Goal: Task Accomplishment & Management: Manage account settings

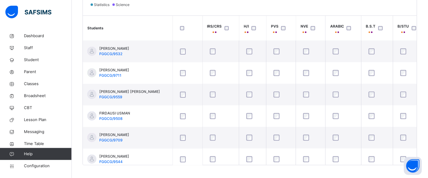
scroll to position [206, 0]
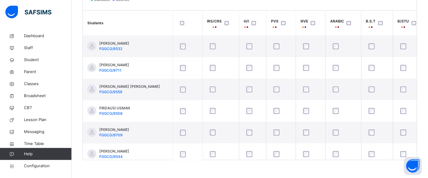
click at [221, 164] on div "Back / JS 3 Z JS 3 Z JUNIOR SECONDARY 3 First Term [DATE]-[DATE] Class Members …" at bounding box center [250, 1] width 357 height 354
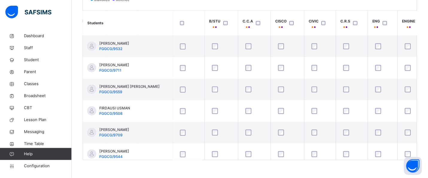
scroll to position [0, 199]
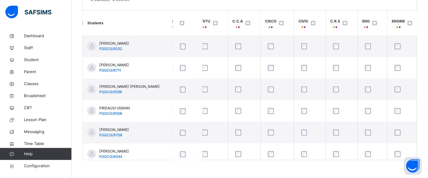
drag, startPoint x: 281, startPoint y: 163, endPoint x: 288, endPoint y: 162, distance: 6.4
click at [288, 162] on div "Back / JS 3 Z JS 3 Z JUNIOR SECONDARY 3 First Term [DATE]-[DATE] Class Members …" at bounding box center [250, 1] width 357 height 354
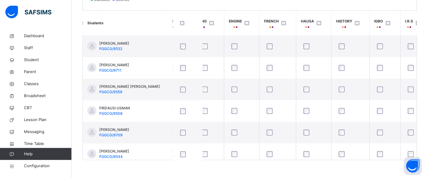
scroll to position [0, 363]
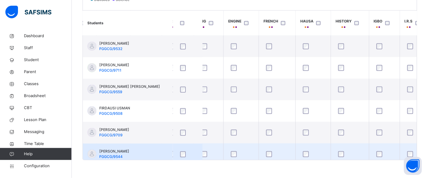
drag, startPoint x: 343, startPoint y: 160, endPoint x: 352, endPoint y: 157, distance: 9.6
click at [361, 157] on div "Students IRS/CRS H/I PVS NVE ARABIC B.S.T B/STU C.C.A CISCO CIVIC C.R.S ENG ENG…" at bounding box center [250, 85] width 334 height 150
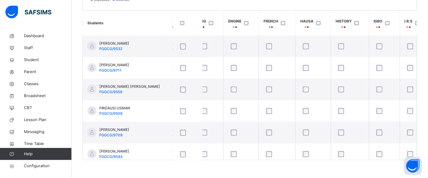
drag, startPoint x: 347, startPoint y: 160, endPoint x: 367, endPoint y: 160, distance: 20.1
click at [367, 160] on div "Students Subject Profile Save changes Statistics Science Students IRS/CRS H/I P…" at bounding box center [250, 65] width 335 height 190
drag, startPoint x: 330, startPoint y: 160, endPoint x: 355, endPoint y: 159, distance: 24.2
click at [355, 159] on div "Students IRS/CRS H/I PVS NVE ARABIC B.S.T B/STU C.C.A CISCO CIVIC C.R.S ENG ENG…" at bounding box center [250, 85] width 334 height 150
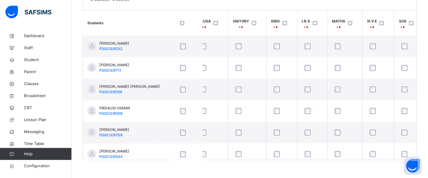
scroll to position [0, 469]
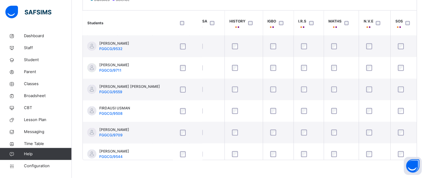
drag, startPoint x: 328, startPoint y: 160, endPoint x: 354, endPoint y: 159, distance: 26.1
click at [354, 159] on div "Students Subject Profile Save changes Statistics Science Students IRS/CRS H/I P…" at bounding box center [250, 65] width 335 height 190
drag, startPoint x: 354, startPoint y: 160, endPoint x: 374, endPoint y: 160, distance: 21.0
click at [374, 160] on div "Students IRS/CRS H/I PVS NVE ARABIC B.S.T B/STU C.C.A CISCO CIVIC C.R.S ENG ENG…" at bounding box center [250, 85] width 334 height 150
drag, startPoint x: 372, startPoint y: 160, endPoint x: 386, endPoint y: 160, distance: 13.8
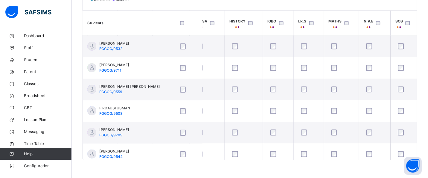
click at [386, 160] on div "Back / JS 3 Z JS 3 Z JUNIOR SECONDARY 3 First Term 2025-2026 Class Members Subj…" at bounding box center [250, 1] width 357 height 354
drag, startPoint x: 383, startPoint y: 160, endPoint x: 411, endPoint y: 160, distance: 27.8
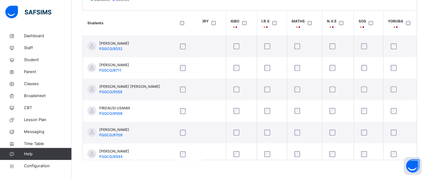
scroll to position [0, 536]
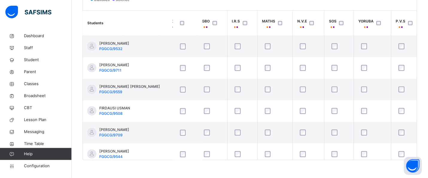
drag, startPoint x: 385, startPoint y: 160, endPoint x: 401, endPoint y: 160, distance: 15.9
click at [401, 160] on div "Back / JS 3 Z JS 3 Z JUNIOR SECONDARY 3 First Term 2025-2026 Class Members Subj…" at bounding box center [250, 1] width 357 height 354
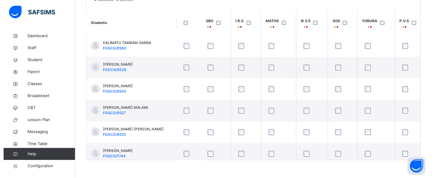
scroll to position [333, 536]
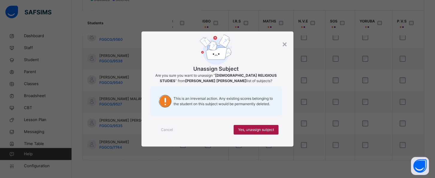
click at [252, 127] on span "Yes, unassign subject" at bounding box center [256, 129] width 36 height 5
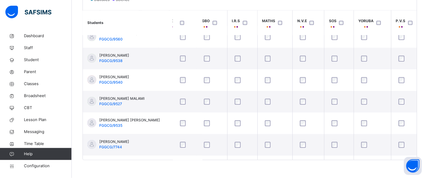
drag, startPoint x: 336, startPoint y: 160, endPoint x: 330, endPoint y: 159, distance: 6.9
click at [328, 160] on div "Students IRS/CRS H/I PVS NVE ARABIC B.S.T B/STU C.C.A CISCO CIVIC C.R.S ENG ENG…" at bounding box center [250, 85] width 334 height 150
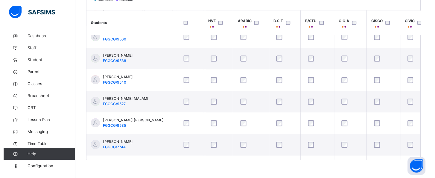
scroll to position [333, 93]
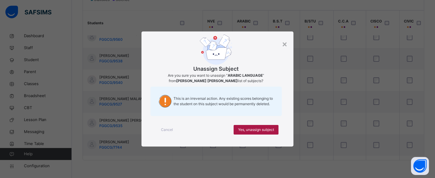
click at [244, 131] on span "Yes, unassign subject" at bounding box center [256, 129] width 36 height 5
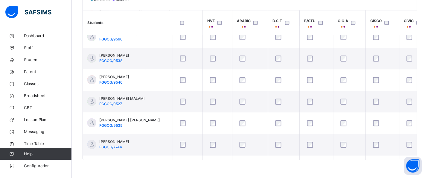
drag, startPoint x: 245, startPoint y: 160, endPoint x: 236, endPoint y: 160, distance: 9.6
click at [236, 160] on div "Students IRS/CRS H/I PVS NVE ARABIC B.S.T B/STU C.C.A CISCO CIVIC C.R.S ENG ENG…" at bounding box center [250, 85] width 334 height 150
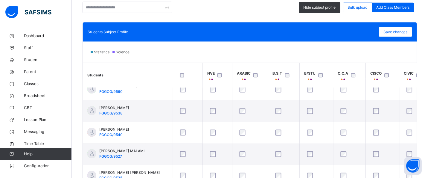
scroll to position [160, 0]
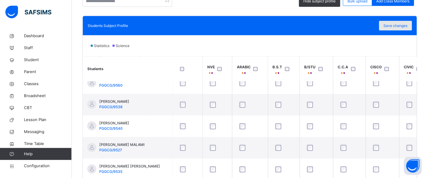
click at [404, 28] on span "Save changes" at bounding box center [396, 25] width 24 height 5
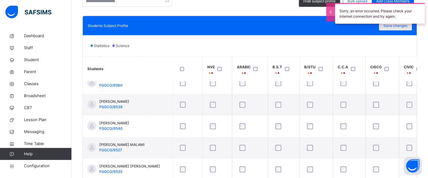
click at [404, 27] on span "Save changes" at bounding box center [396, 25] width 24 height 5
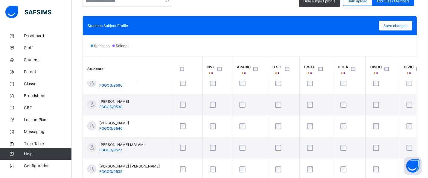
click at [291, 16] on div "Students Subject Profile Save changes" at bounding box center [250, 25] width 334 height 19
click at [399, 24] on div "Save changes" at bounding box center [396, 26] width 33 height 10
click at [400, 26] on div "Save changes" at bounding box center [396, 26] width 33 height 10
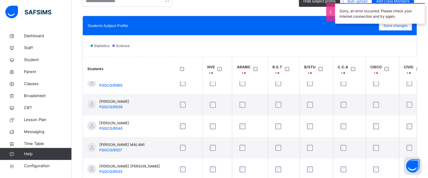
click at [406, 26] on div "Sorry, an error occurred. Please check your internet connection and try again." at bounding box center [381, 13] width 96 height 27
click at [406, 28] on span "Save changes" at bounding box center [396, 25] width 24 height 5
click at [406, 28] on div "Save changes" at bounding box center [396, 26] width 33 height 10
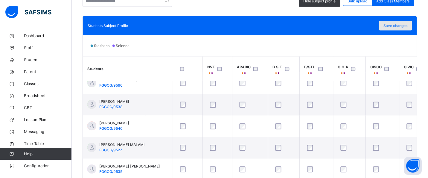
click at [406, 28] on span "Save changes" at bounding box center [396, 25] width 24 height 5
click at [406, 28] on div "Save changes" at bounding box center [396, 26] width 33 height 10
click at [406, 28] on span "Save changes" at bounding box center [396, 25] width 24 height 5
click at [403, 29] on div "Save changes" at bounding box center [396, 26] width 33 height 10
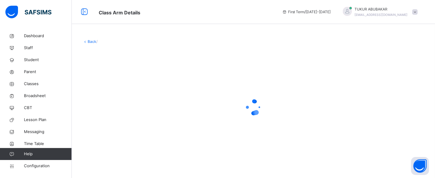
click at [428, 95] on html "Class Arm Details First Term / 2025-2026 TUKUR ABUBAKAR abworld85@gmail.com Das…" at bounding box center [217, 89] width 435 height 178
click at [90, 40] on link "Back" at bounding box center [92, 41] width 9 height 4
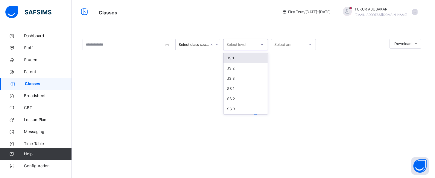
click at [249, 43] on div "Select level" at bounding box center [240, 44] width 33 height 9
click at [237, 80] on div "JS 3" at bounding box center [246, 78] width 44 height 10
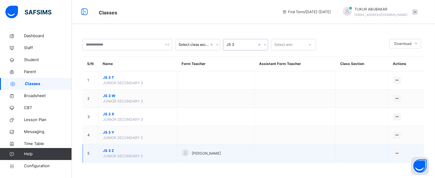
click at [112, 149] on span "JS 3 Z" at bounding box center [138, 150] width 70 height 5
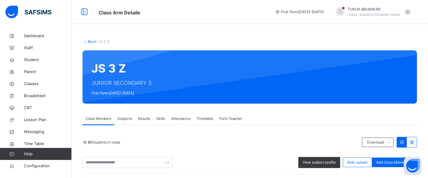
click at [112, 149] on div "31 Students in class Download Pdf Report Excel Report View subject profile Bulk…" at bounding box center [250, 152] width 335 height 31
click at [335, 163] on span "View subject profile" at bounding box center [319, 162] width 33 height 5
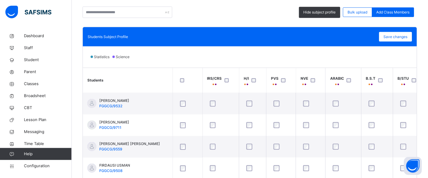
scroll to position [148, 0]
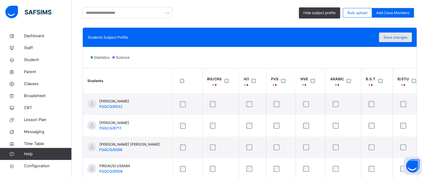
click at [405, 41] on div "Save changes" at bounding box center [396, 38] width 33 height 10
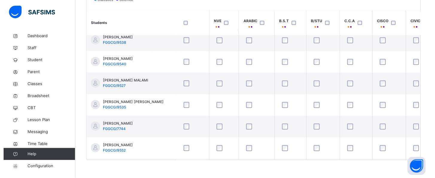
scroll to position [351, 89]
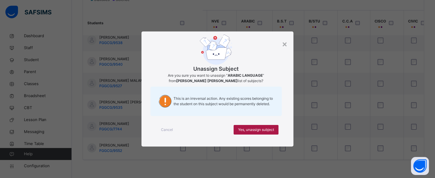
click at [258, 132] on span "Yes, unassign subject" at bounding box center [256, 129] width 36 height 5
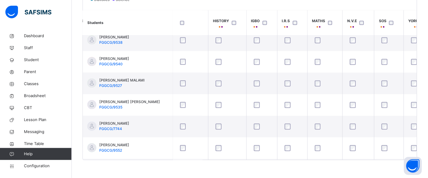
scroll to position [351, 492]
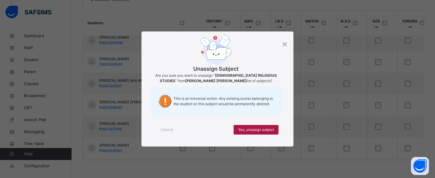
click at [267, 130] on span "Yes, unassign subject" at bounding box center [256, 129] width 36 height 5
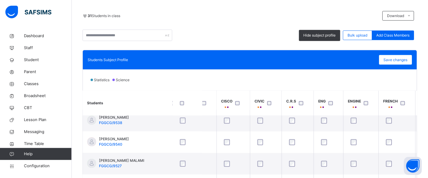
scroll to position [114, 0]
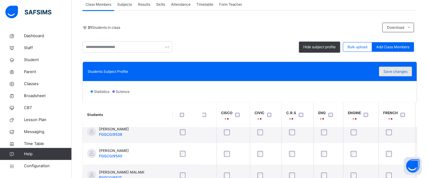
click at [408, 73] on span "Save changes" at bounding box center [396, 71] width 24 height 5
click at [412, 73] on div "Save changes" at bounding box center [396, 72] width 33 height 10
click at [404, 71] on div "Save changes" at bounding box center [396, 72] width 33 height 10
click at [404, 71] on span "Save changes" at bounding box center [396, 71] width 24 height 5
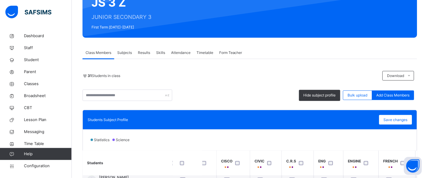
scroll to position [53, 0]
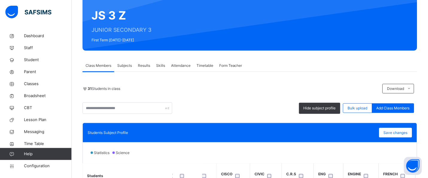
click at [131, 66] on span "Subjects" at bounding box center [124, 65] width 15 height 5
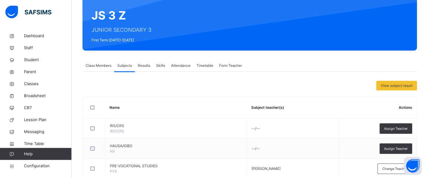
click at [147, 66] on span "Results" at bounding box center [144, 65] width 12 height 5
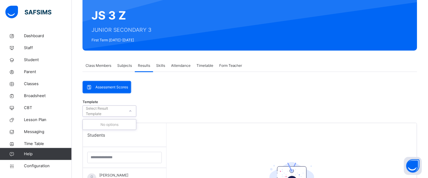
click at [129, 111] on icon at bounding box center [131, 111] width 4 height 6
click at [152, 113] on div "Template Select Result Template" at bounding box center [250, 112] width 335 height 20
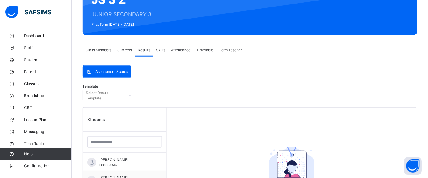
scroll to position [68, 0]
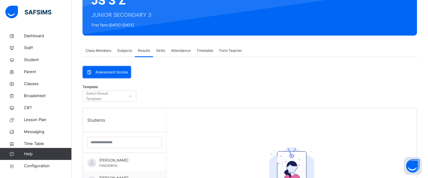
drag, startPoint x: 425, startPoint y: 82, endPoint x: 426, endPoint y: 61, distance: 21.3
click at [426, 61] on div "Back / JS 3 Z JS 3 Z JUNIOR SECONDARY 3 First Term 2025-2026 Class Members Subj…" at bounding box center [250, 133] width 357 height 342
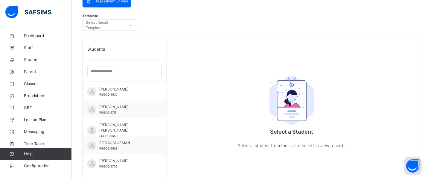
scroll to position [136, 0]
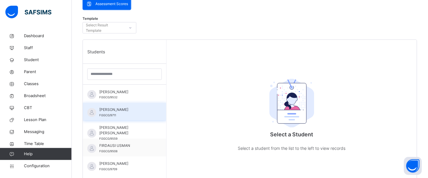
click at [118, 113] on span "FATIMA BALA ABDULRAHMAN" at bounding box center [126, 109] width 54 height 5
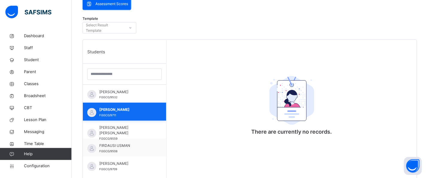
click at [118, 113] on span "FATIMA BALA ABDULRAHMAN" at bounding box center [126, 109] width 54 height 5
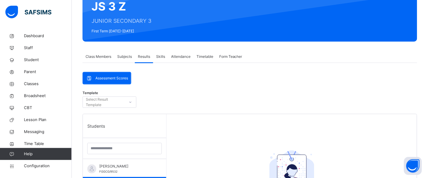
scroll to position [53, 0]
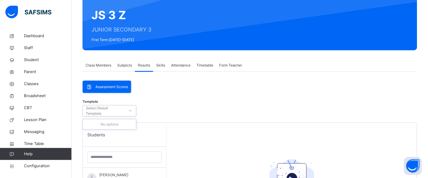
click at [126, 112] on div at bounding box center [130, 111] width 10 height 10
click at [32, 83] on span "Classes" at bounding box center [48, 84] width 48 height 6
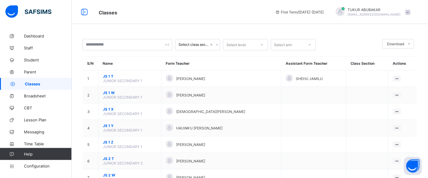
click at [264, 45] on div at bounding box center [262, 45] width 10 height 10
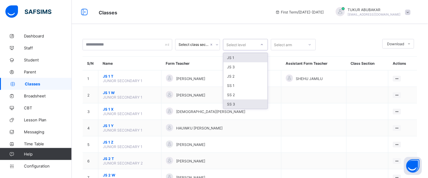
click at [247, 105] on div "SS 3" at bounding box center [246, 103] width 44 height 9
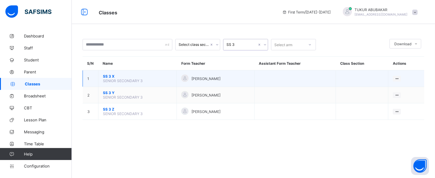
click at [163, 80] on td "SS 3 X SENIOR SECONDARY 3" at bounding box center [137, 78] width 78 height 16
click at [109, 76] on span "SS 3 X" at bounding box center [137, 76] width 69 height 4
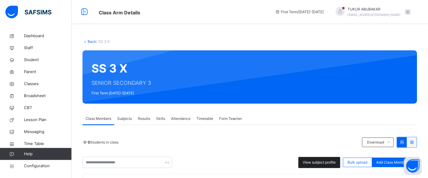
click at [336, 162] on span "View subject profile" at bounding box center [319, 162] width 33 height 5
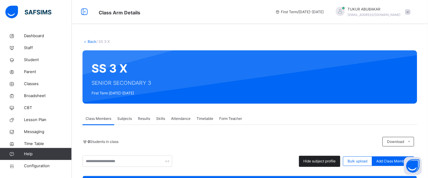
click at [336, 162] on span "Hide subject profile" at bounding box center [320, 160] width 32 height 5
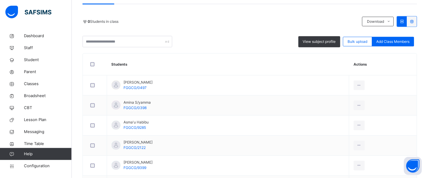
scroll to position [116, 0]
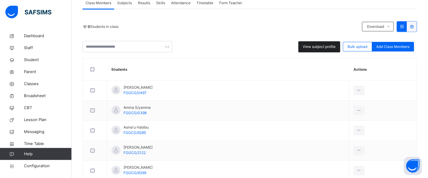
click at [327, 49] on div "View subject profile" at bounding box center [320, 46] width 42 height 11
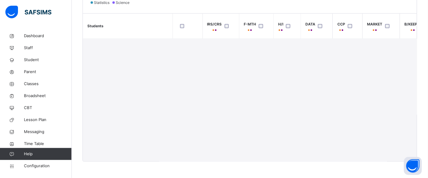
scroll to position [206, 0]
drag, startPoint x: 147, startPoint y: 169, endPoint x: 160, endPoint y: 168, distance: 13.8
click at [171, 171] on div "Back / SS 3 X SS 3 X SENIOR SECONDARY 3 First Term 2025-2026 Class Members Subj…" at bounding box center [250, 1] width 357 height 353
drag, startPoint x: 145, startPoint y: 160, endPoint x: 161, endPoint y: 161, distance: 16.3
click at [161, 161] on div "Back / SS 3 X SS 3 X SENIOR SECONDARY 3 First Term 2025-2026 Class Members Subj…" at bounding box center [250, 1] width 357 height 353
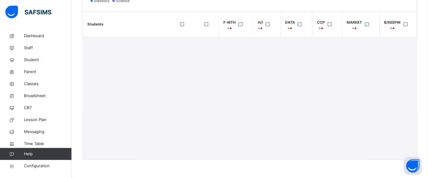
scroll to position [1, 0]
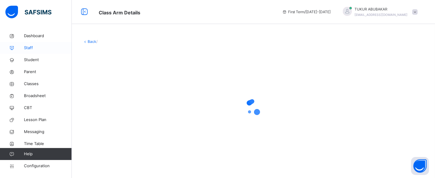
click at [33, 47] on span "Staff" at bounding box center [48, 48] width 48 height 6
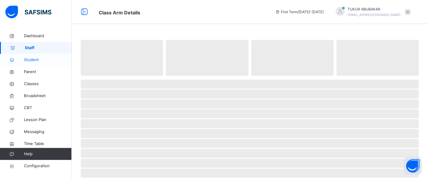
click at [34, 59] on span "Student" at bounding box center [48, 60] width 48 height 6
click at [33, 50] on span "Staff" at bounding box center [48, 48] width 48 height 6
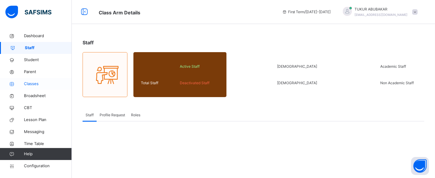
click at [34, 83] on span "Classes" at bounding box center [48, 84] width 48 height 6
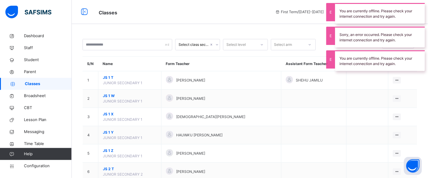
click at [266, 16] on span "Classes" at bounding box center [183, 12] width 168 height 10
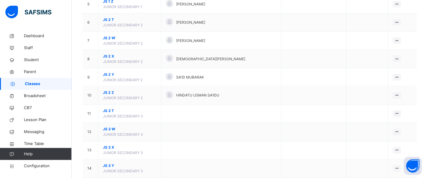
scroll to position [152, 0]
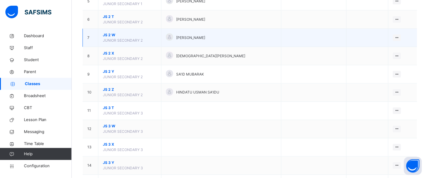
click at [215, 39] on div "[PERSON_NAME]" at bounding box center [221, 38] width 111 height 9
click at [401, 44] on ul "View Class Assign form Teacher" at bounding box center [377, 55] width 48 height 22
click at [388, 51] on div "View Class" at bounding box center [382, 50] width 34 height 6
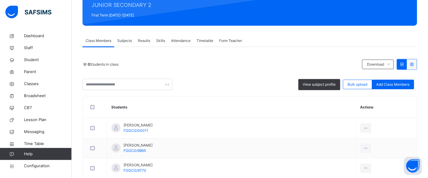
scroll to position [71, 0]
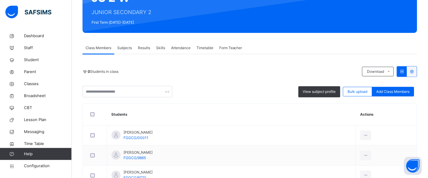
click at [127, 47] on span "Subjects" at bounding box center [124, 47] width 15 height 5
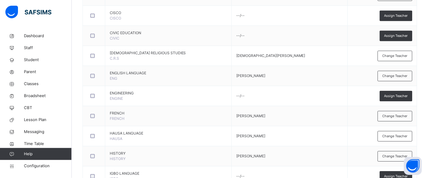
scroll to position [325, 0]
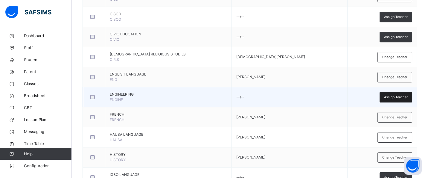
click at [397, 93] on div "Assign Teacher" at bounding box center [396, 97] width 33 height 10
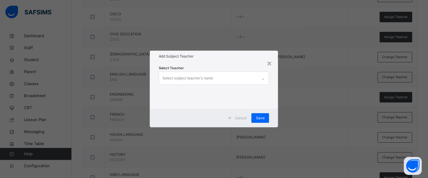
click at [321, 92] on div "× Add Subject Teacher Select Teacher Select subject teacher's name Cancel Save" at bounding box center [214, 89] width 428 height 178
click at [271, 64] on div "×" at bounding box center [270, 63] width 6 height 13
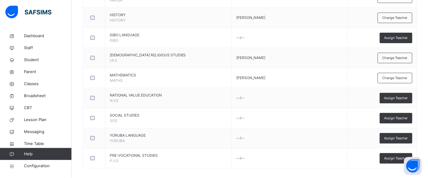
scroll to position [470, 0]
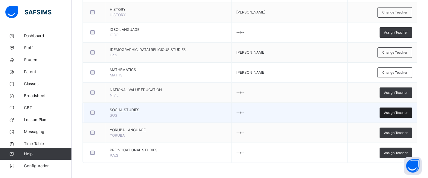
click at [401, 111] on span "Assign Teacher" at bounding box center [397, 112] width 24 height 5
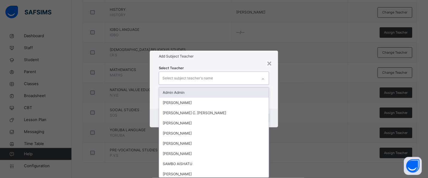
click at [265, 78] on icon at bounding box center [264, 79] width 4 height 6
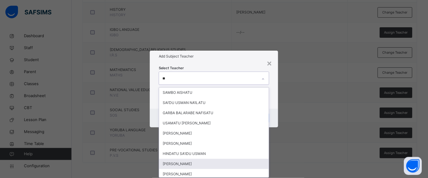
type input "***"
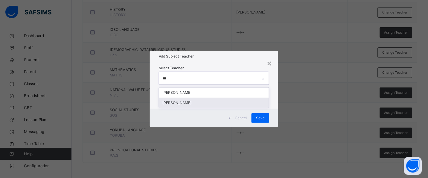
click at [224, 105] on div "[PERSON_NAME]" at bounding box center [214, 103] width 110 height 10
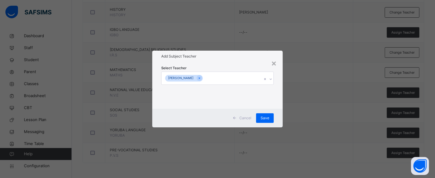
click at [291, 80] on div "× Add Subject Teacher Select Teacher TUKUR ABUBAKAR Cancel Save" at bounding box center [217, 89] width 435 height 178
click at [269, 118] on span "Save" at bounding box center [265, 117] width 9 height 5
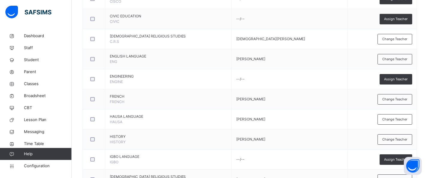
scroll to position [329, 0]
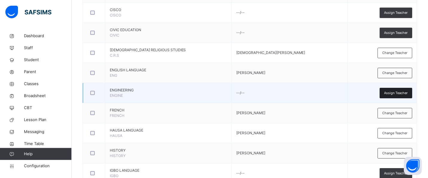
click at [413, 95] on div "Assign Teacher" at bounding box center [396, 93] width 33 height 10
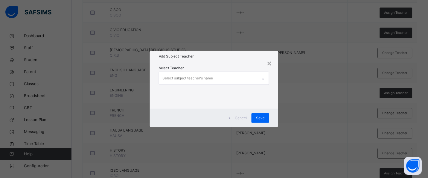
click at [334, 77] on div "× Add Subject Teacher Select Teacher Select subject teacher's name Cancel Save" at bounding box center [214, 89] width 428 height 178
click at [272, 62] on div "×" at bounding box center [270, 63] width 6 height 13
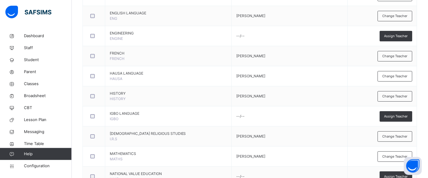
scroll to position [387, 0]
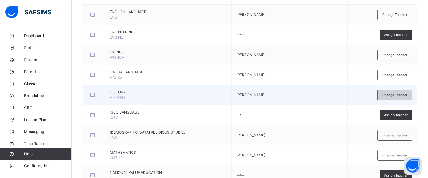
click at [408, 94] on span "Change Teacher" at bounding box center [395, 95] width 25 height 5
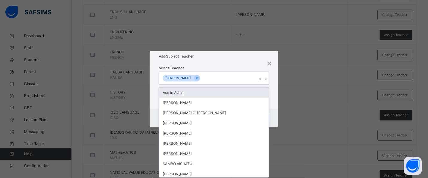
click at [240, 77] on div "IBRAHIM ABUBAKAR" at bounding box center [208, 78] width 98 height 13
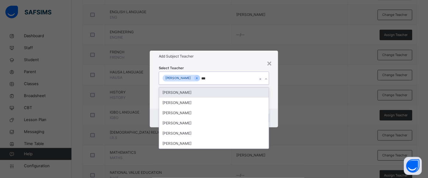
type input "****"
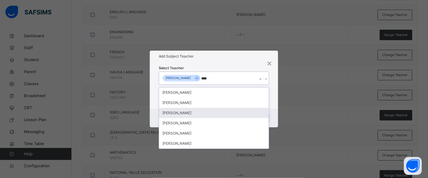
click at [182, 115] on div "[PERSON_NAME]" at bounding box center [214, 113] width 110 height 10
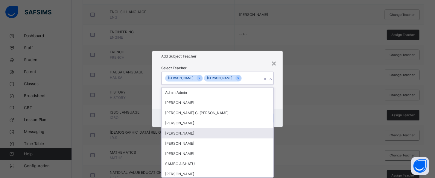
click at [277, 102] on div "Select Teacher option Umar Adamu, selected. option MALAMI KABIRU focused, 5 of …" at bounding box center [217, 85] width 131 height 47
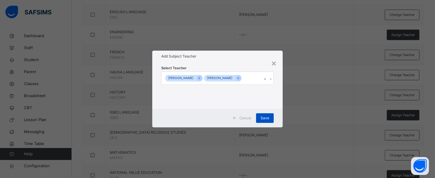
click at [270, 115] on div "Save" at bounding box center [265, 118] width 18 height 10
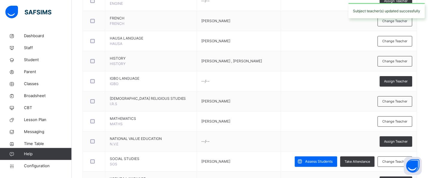
scroll to position [301, 0]
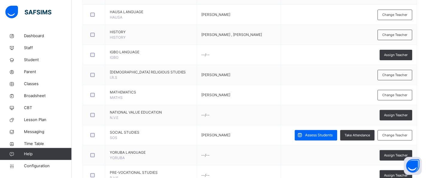
scroll to position [469, 0]
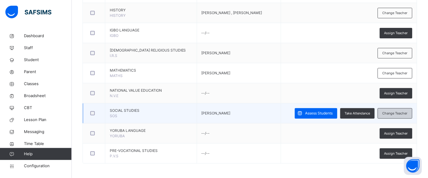
click at [395, 114] on span "Change Teacher" at bounding box center [395, 113] width 25 height 5
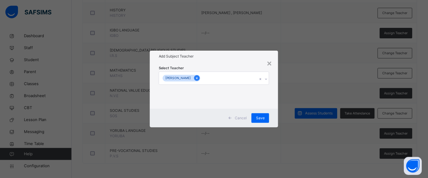
click at [199, 79] on icon at bounding box center [196, 78] width 3 height 4
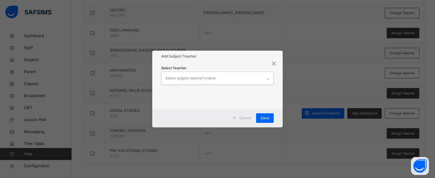
click at [200, 79] on div "Select subject teacher's name" at bounding box center [190, 77] width 51 height 11
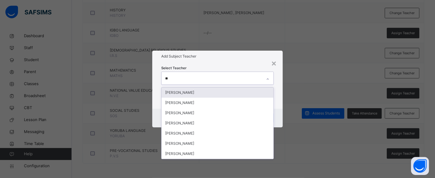
type input "***"
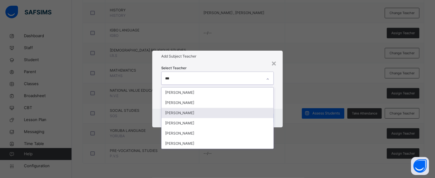
click at [185, 114] on div "Umar Adamu" at bounding box center [218, 113] width 112 height 10
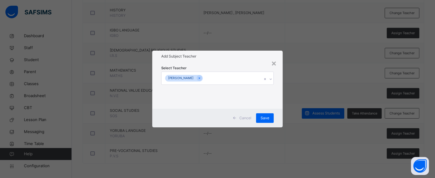
click at [281, 74] on div "Select Teacher Umar Adamu" at bounding box center [217, 85] width 131 height 47
click at [265, 119] on span "Save" at bounding box center [265, 117] width 9 height 5
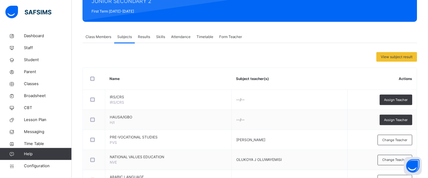
scroll to position [40, 0]
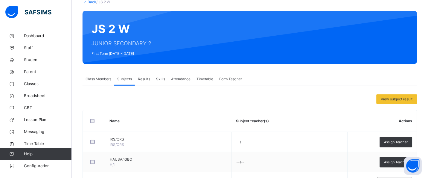
click at [97, 77] on span "Class Members" at bounding box center [99, 78] width 26 height 5
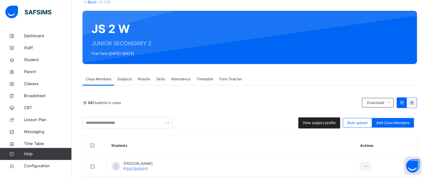
click at [323, 122] on span "View subject profile" at bounding box center [319, 122] width 33 height 5
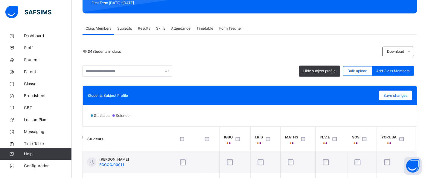
scroll to position [91, 0]
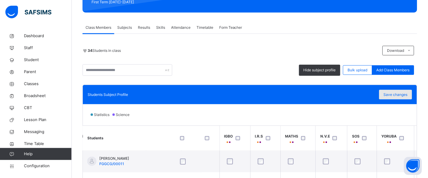
click at [399, 92] on span "Save changes" at bounding box center [396, 94] width 24 height 5
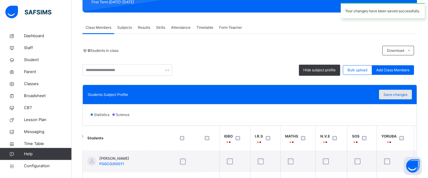
click at [396, 95] on span "Save changes" at bounding box center [396, 94] width 24 height 5
click at [124, 28] on span "Subjects" at bounding box center [124, 27] width 15 height 5
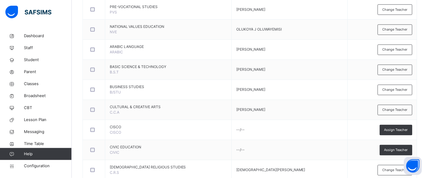
scroll to position [0, 0]
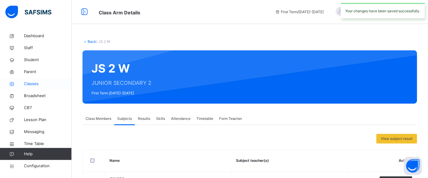
click at [34, 83] on span "Classes" at bounding box center [48, 84] width 48 height 6
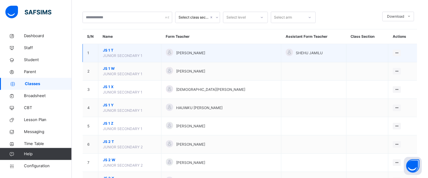
scroll to position [34, 0]
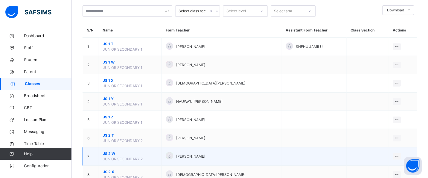
click at [141, 157] on span "JUNIOR SECONDARY 2" at bounding box center [123, 159] width 40 height 4
click at [400, 155] on icon at bounding box center [397, 156] width 5 height 4
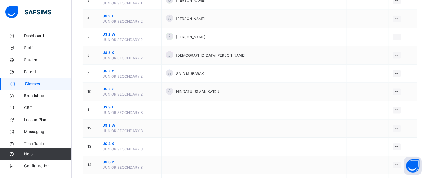
scroll to position [159, 0]
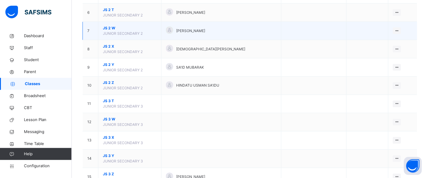
click at [113, 29] on span "JS 2 W" at bounding box center [130, 27] width 54 height 5
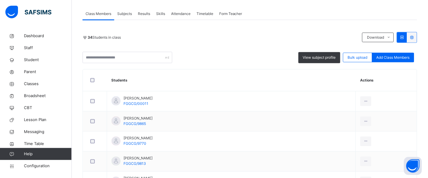
scroll to position [81, 0]
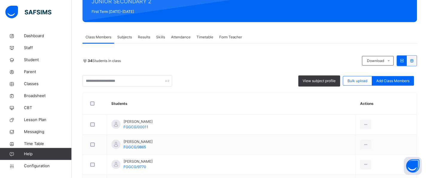
click at [129, 37] on span "Subjects" at bounding box center [124, 36] width 15 height 5
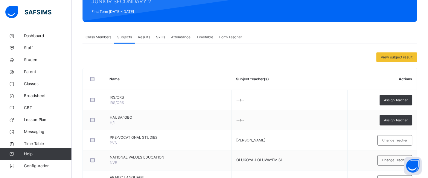
click at [141, 36] on span "Results" at bounding box center [144, 36] width 12 height 5
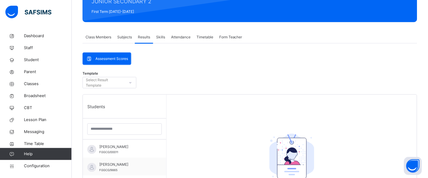
click at [160, 40] on div "Skills" at bounding box center [160, 37] width 15 height 12
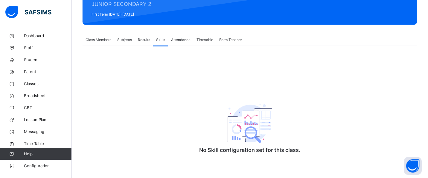
scroll to position [79, 0]
click at [205, 40] on span "Timetable" at bounding box center [205, 39] width 17 height 5
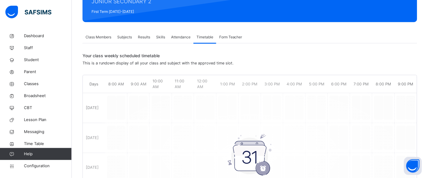
click at [99, 37] on span "Class Members" at bounding box center [99, 36] width 26 height 5
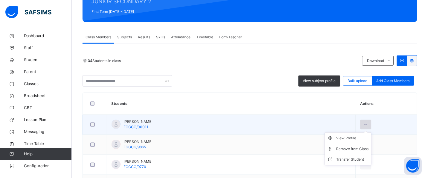
click at [364, 122] on icon at bounding box center [366, 124] width 5 height 5
click at [341, 137] on div "View Profile" at bounding box center [353, 138] width 32 height 6
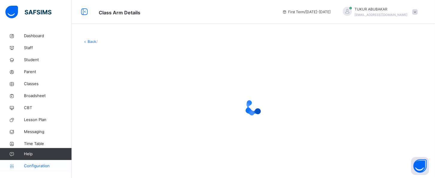
click at [46, 165] on span "Configuration" at bounding box center [48, 166] width 48 height 6
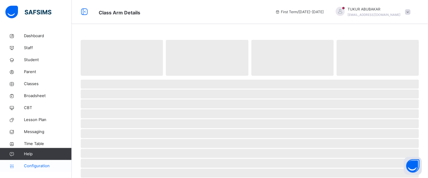
click at [46, 167] on span "Configuration" at bounding box center [48, 166] width 48 height 6
click at [34, 75] on span "Parent" at bounding box center [48, 72] width 48 height 6
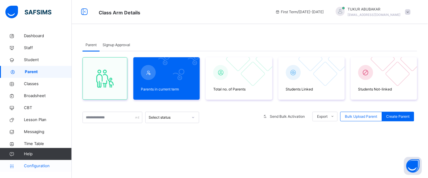
click at [34, 164] on span "Configuration" at bounding box center [48, 166] width 48 height 6
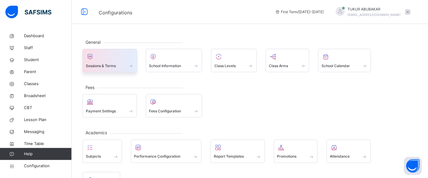
click at [116, 66] on span "Sessions & Terms" at bounding box center [101, 65] width 30 height 5
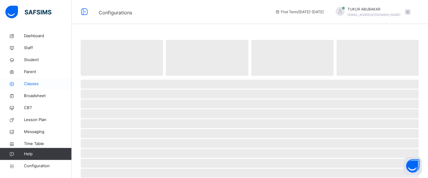
click at [38, 82] on span "Classes" at bounding box center [48, 84] width 48 height 6
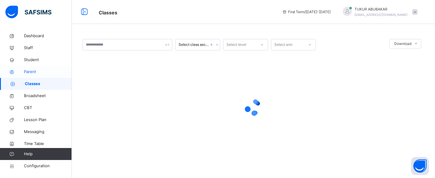
click at [34, 72] on span "Parent" at bounding box center [48, 72] width 48 height 6
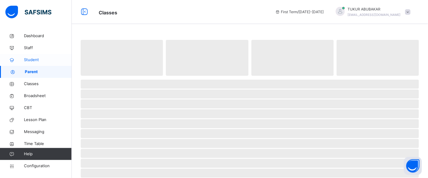
click at [35, 61] on span "Student" at bounding box center [48, 60] width 48 height 6
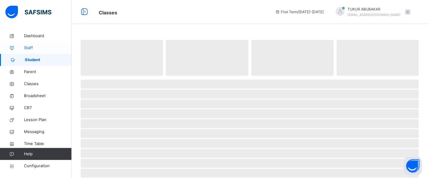
click at [36, 49] on span "Staff" at bounding box center [48, 48] width 48 height 6
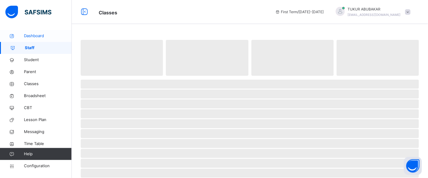
click at [40, 37] on span "Dashboard" at bounding box center [48, 36] width 48 height 6
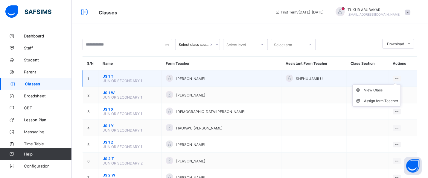
click at [400, 78] on icon at bounding box center [397, 78] width 5 height 4
click at [394, 90] on div "View Class" at bounding box center [382, 90] width 34 height 6
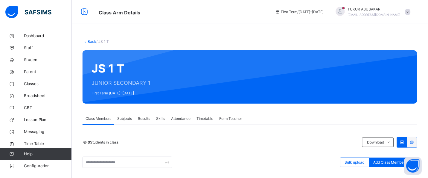
click at [91, 42] on link "Back" at bounding box center [92, 41] width 9 height 4
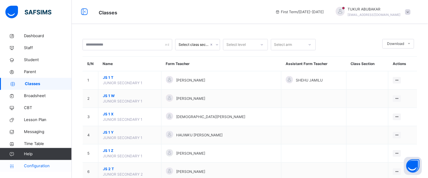
click at [43, 164] on span "Configuration" at bounding box center [48, 166] width 48 height 6
